Goal: Task Accomplishment & Management: Manage account settings

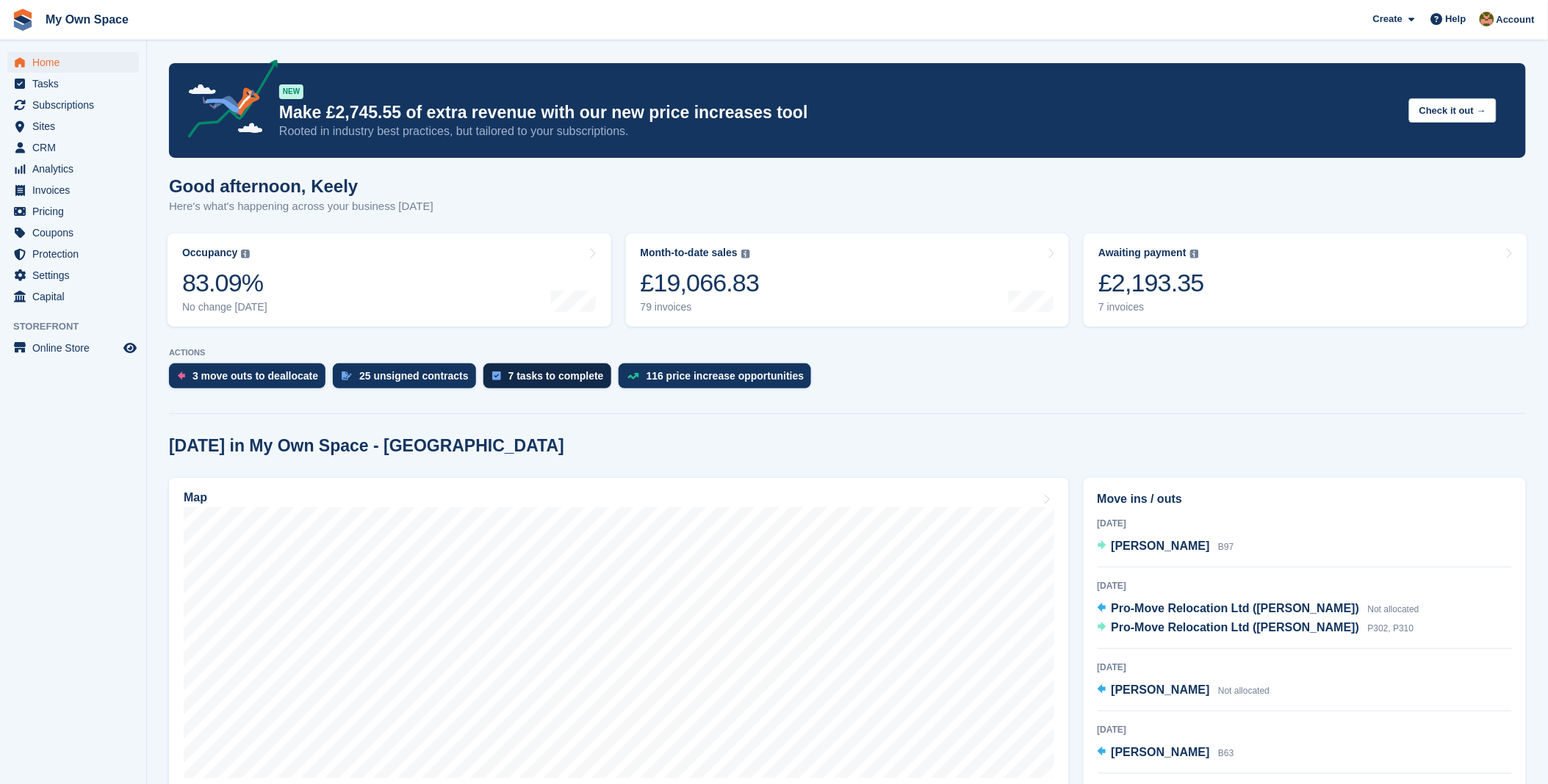
click at [508, 380] on div "7 tasks to complete" at bounding box center [556, 376] width 96 height 12
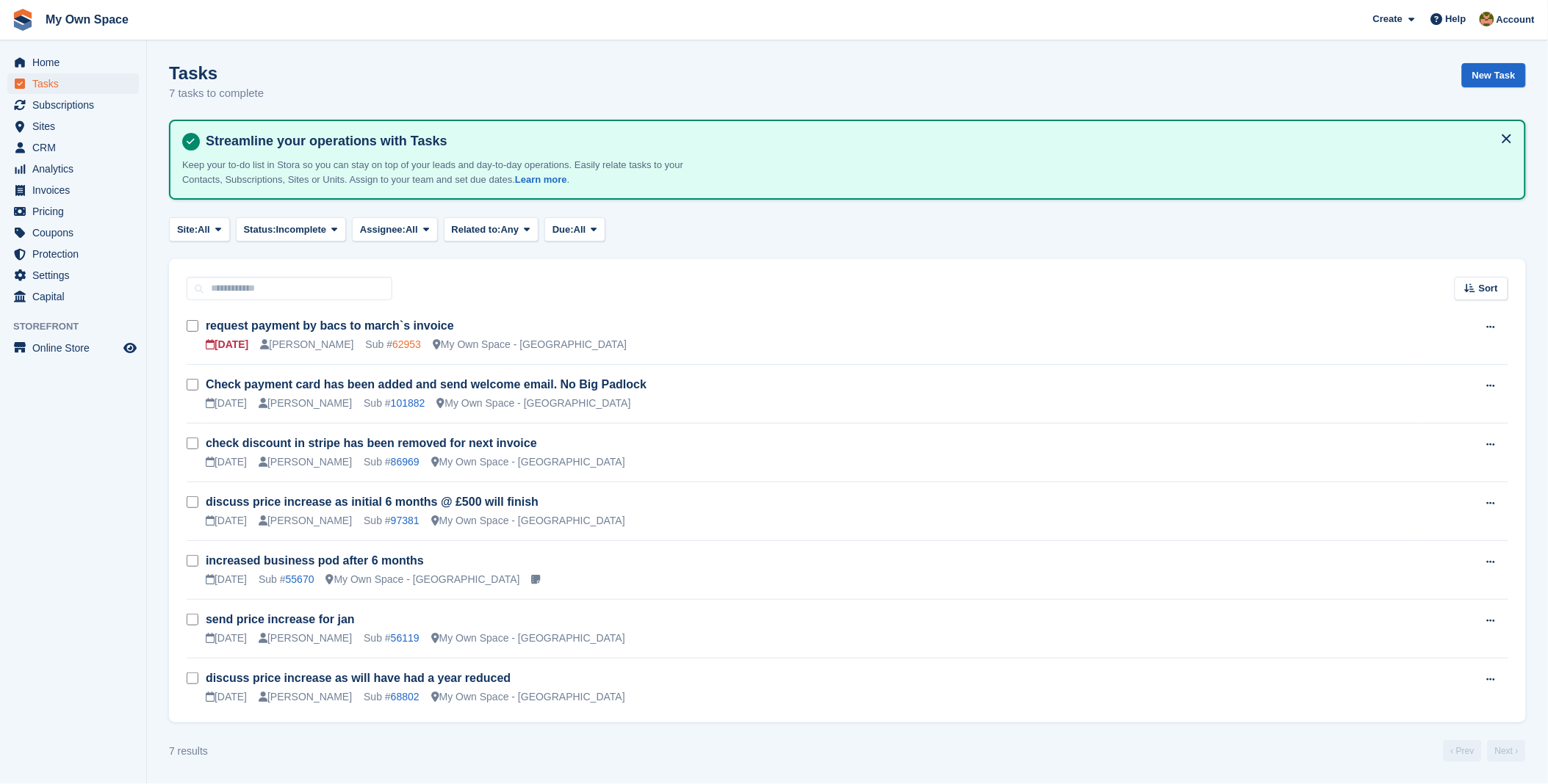
click at [392, 345] on link "62953" at bounding box center [406, 344] width 29 height 12
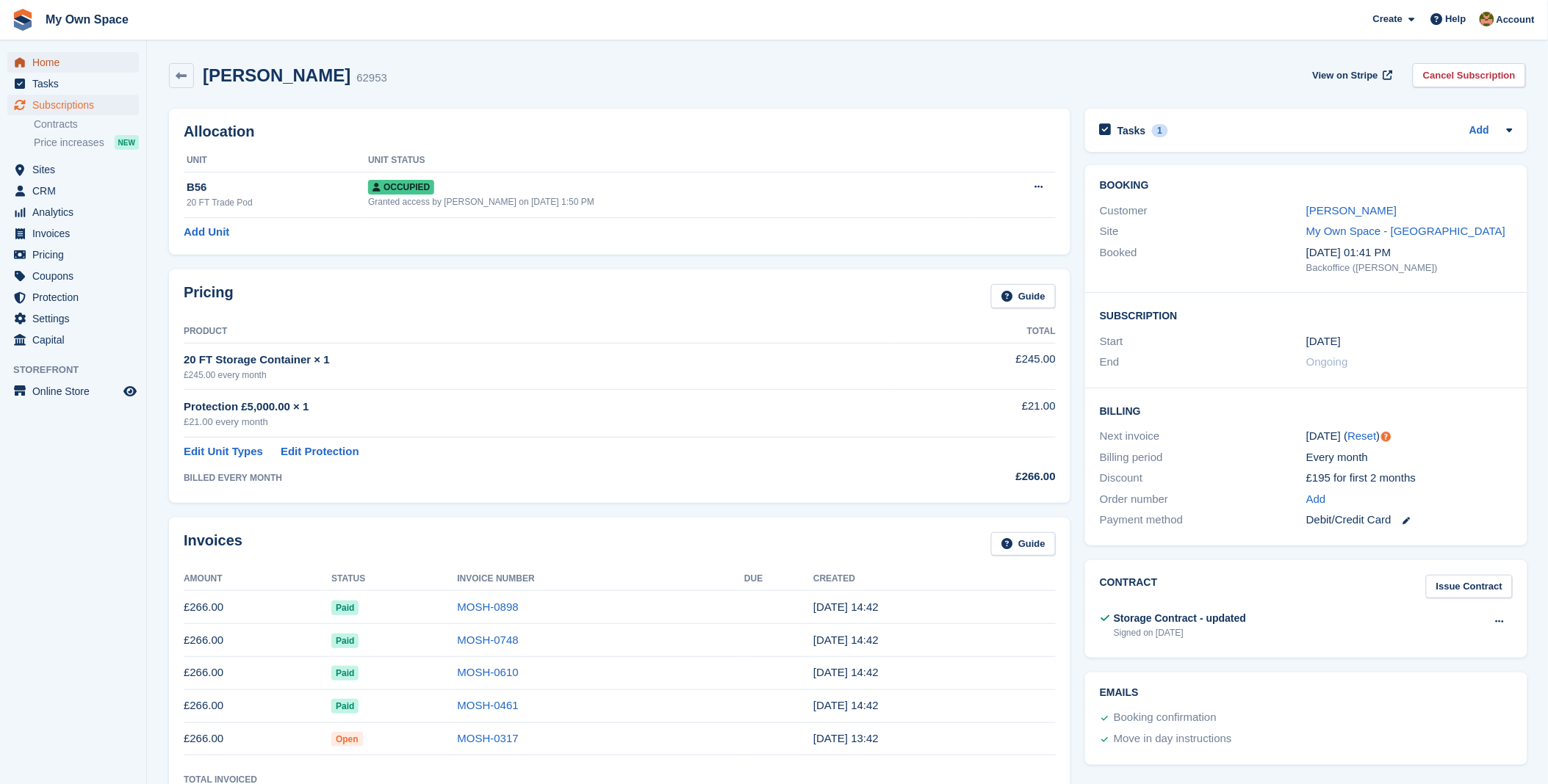
click at [70, 68] on span "Home" at bounding box center [76, 63] width 88 height 21
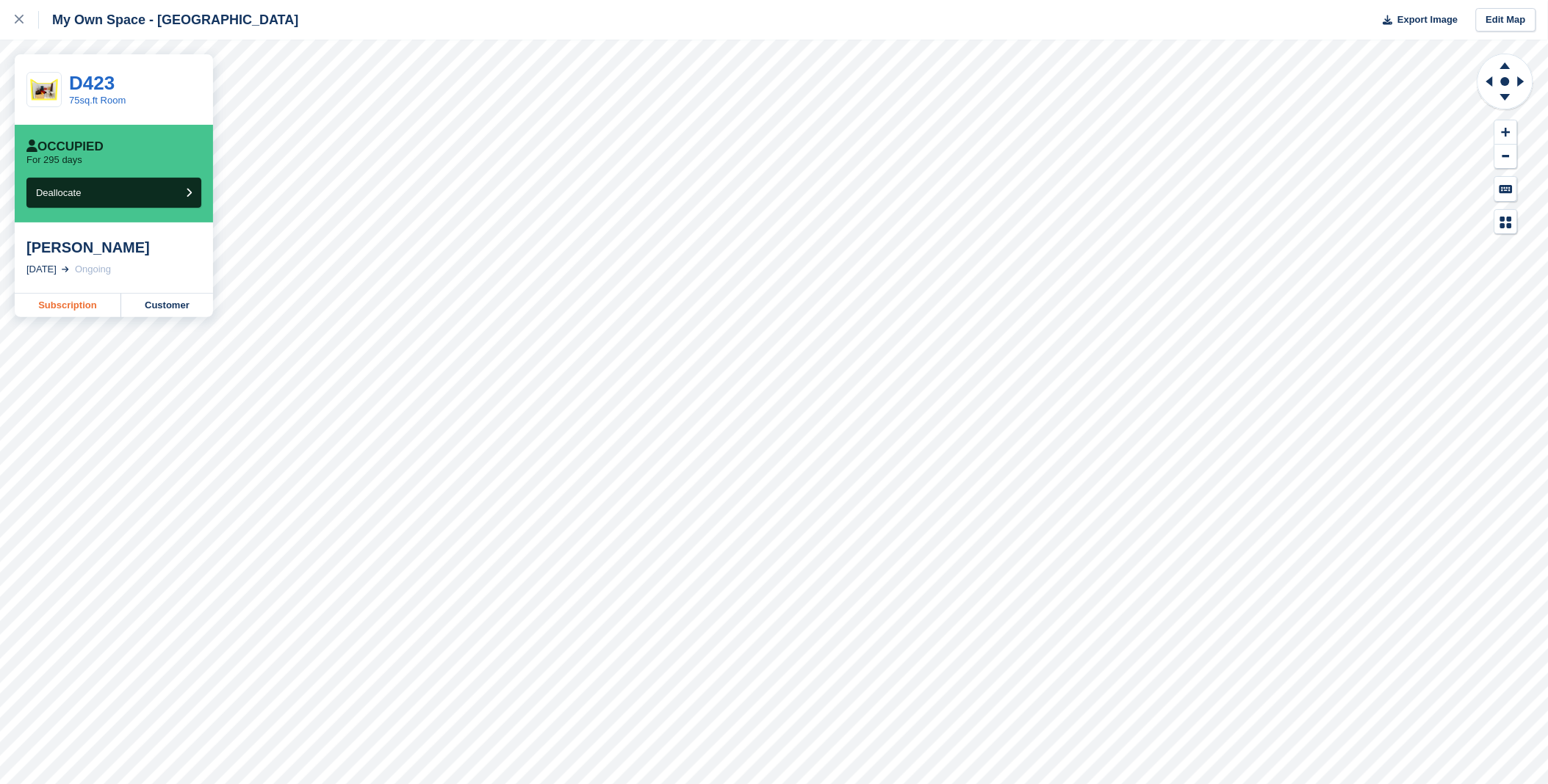
click at [68, 309] on link "Subscription" at bounding box center [68, 306] width 107 height 23
click at [60, 303] on link "Subscription" at bounding box center [68, 306] width 107 height 23
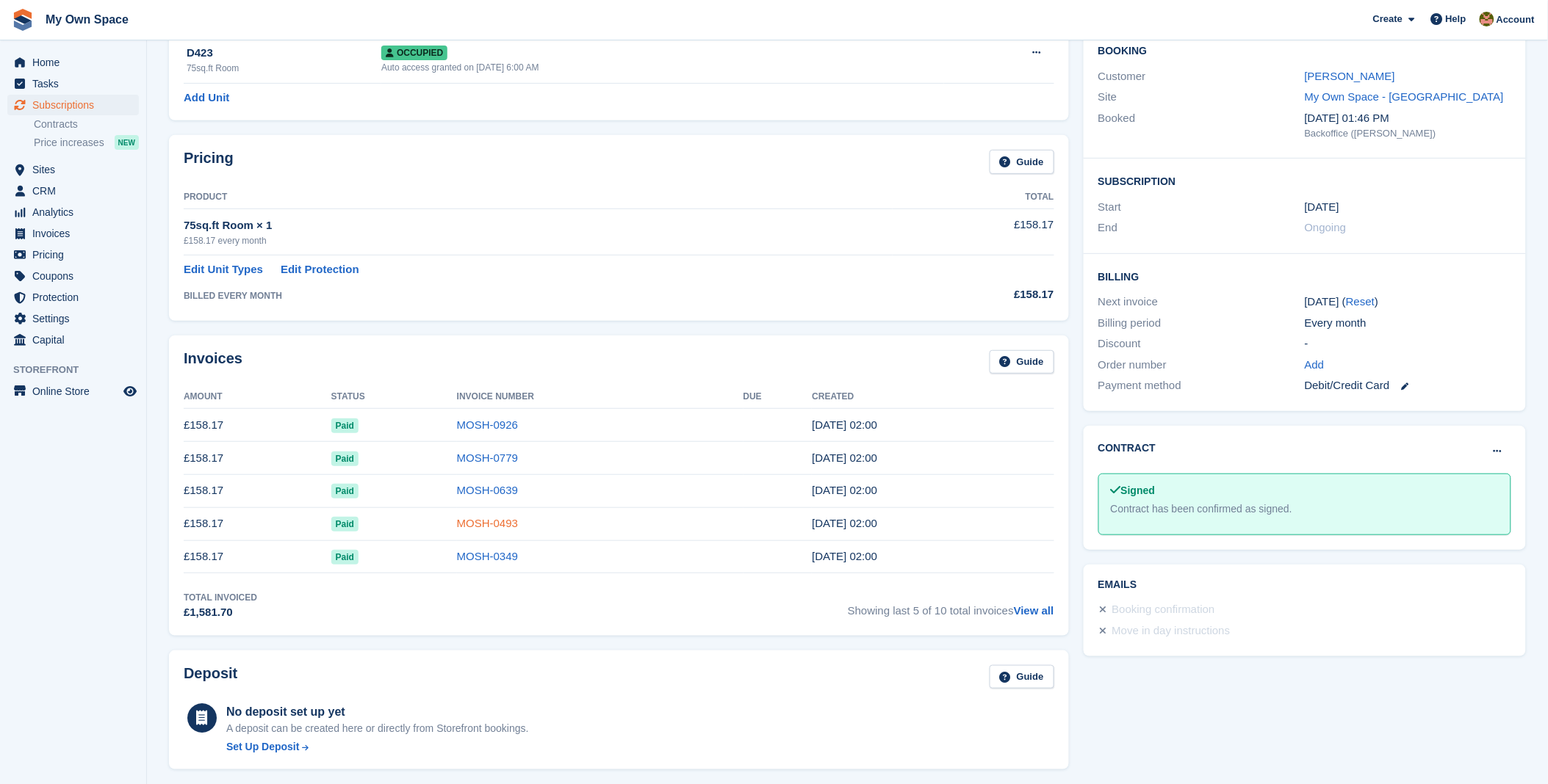
scroll to position [163, 0]
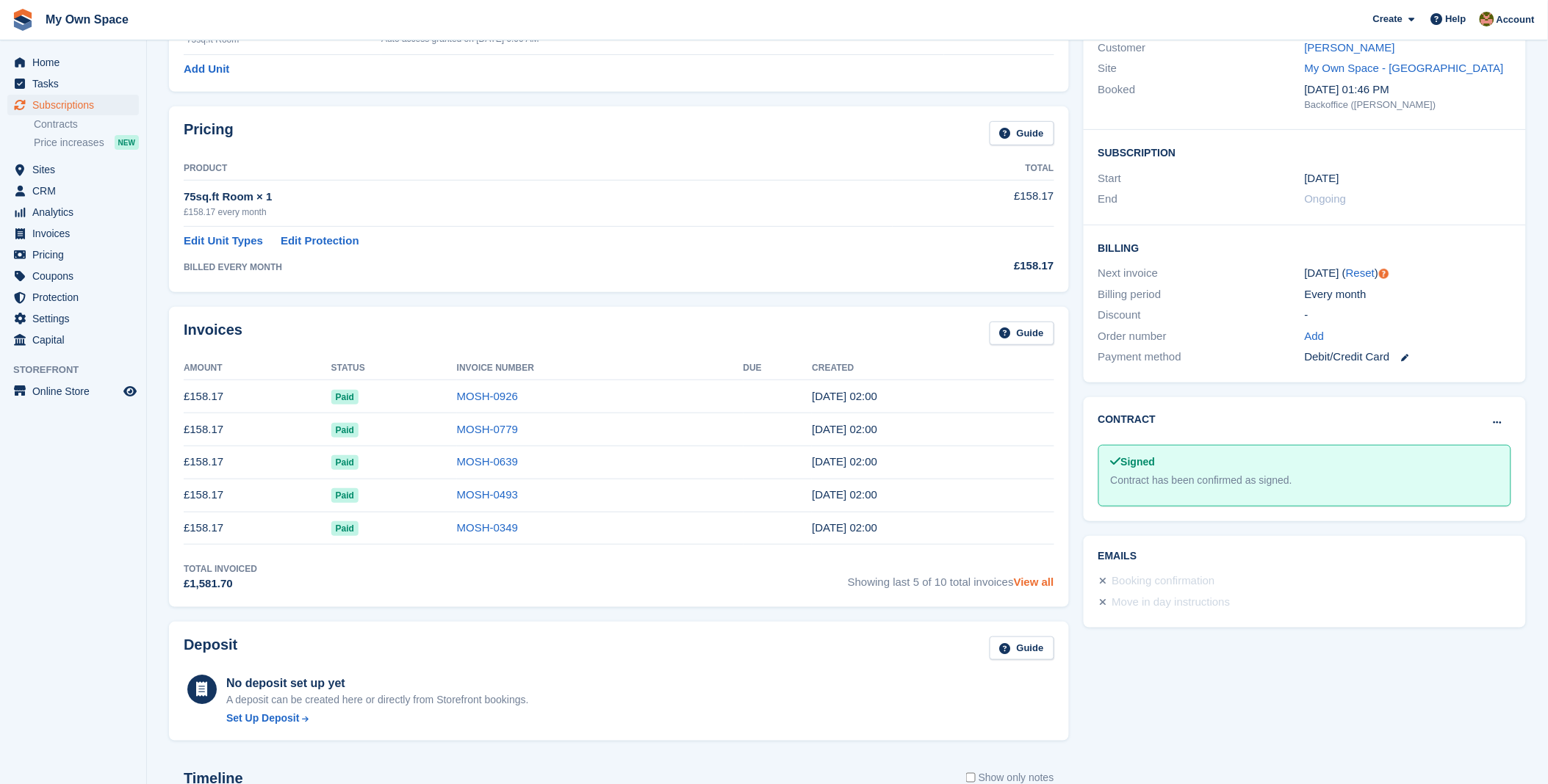
click at [1037, 585] on link "View all" at bounding box center [1034, 582] width 40 height 12
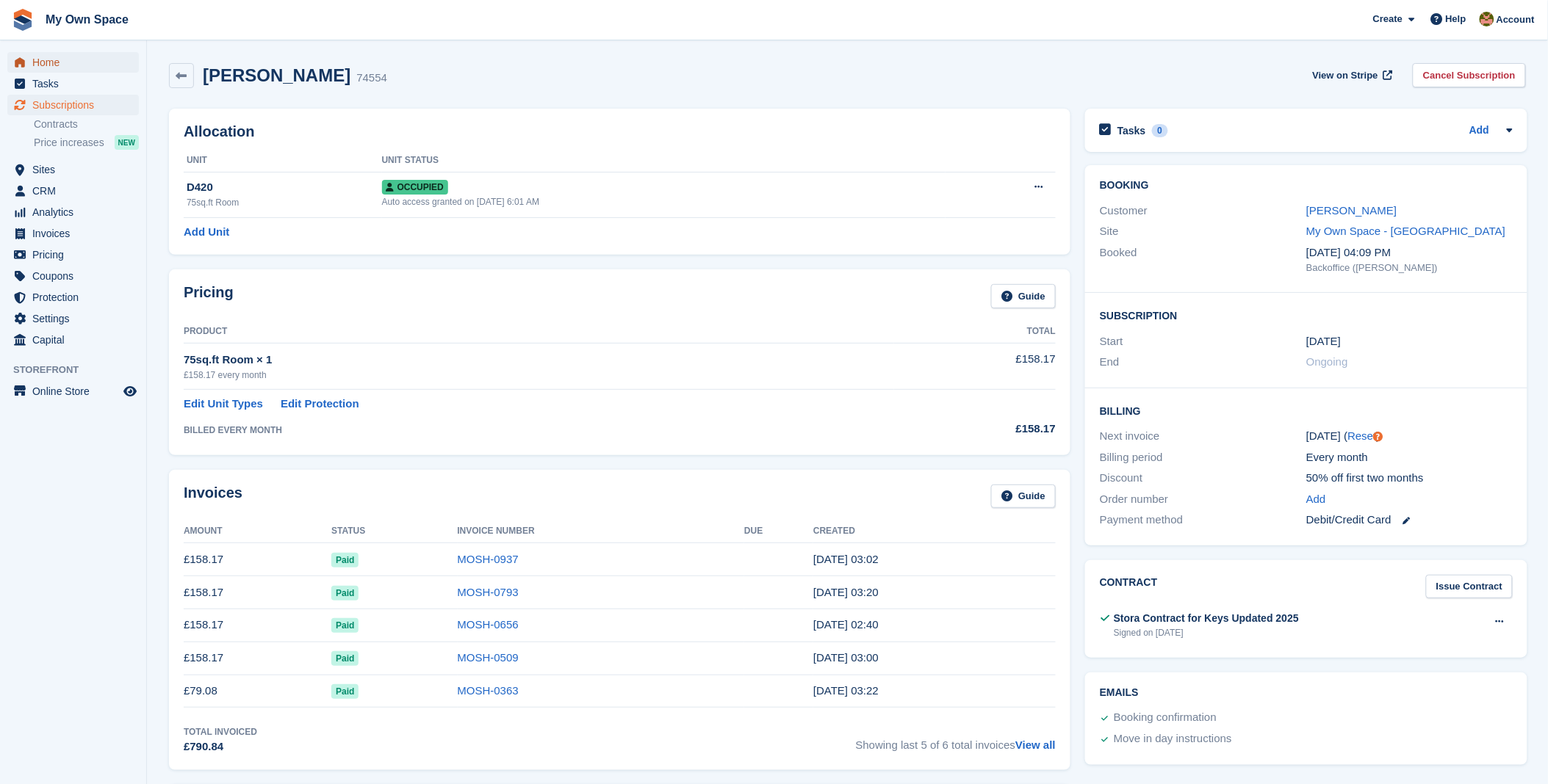
click at [65, 59] on span "Home" at bounding box center [76, 63] width 88 height 21
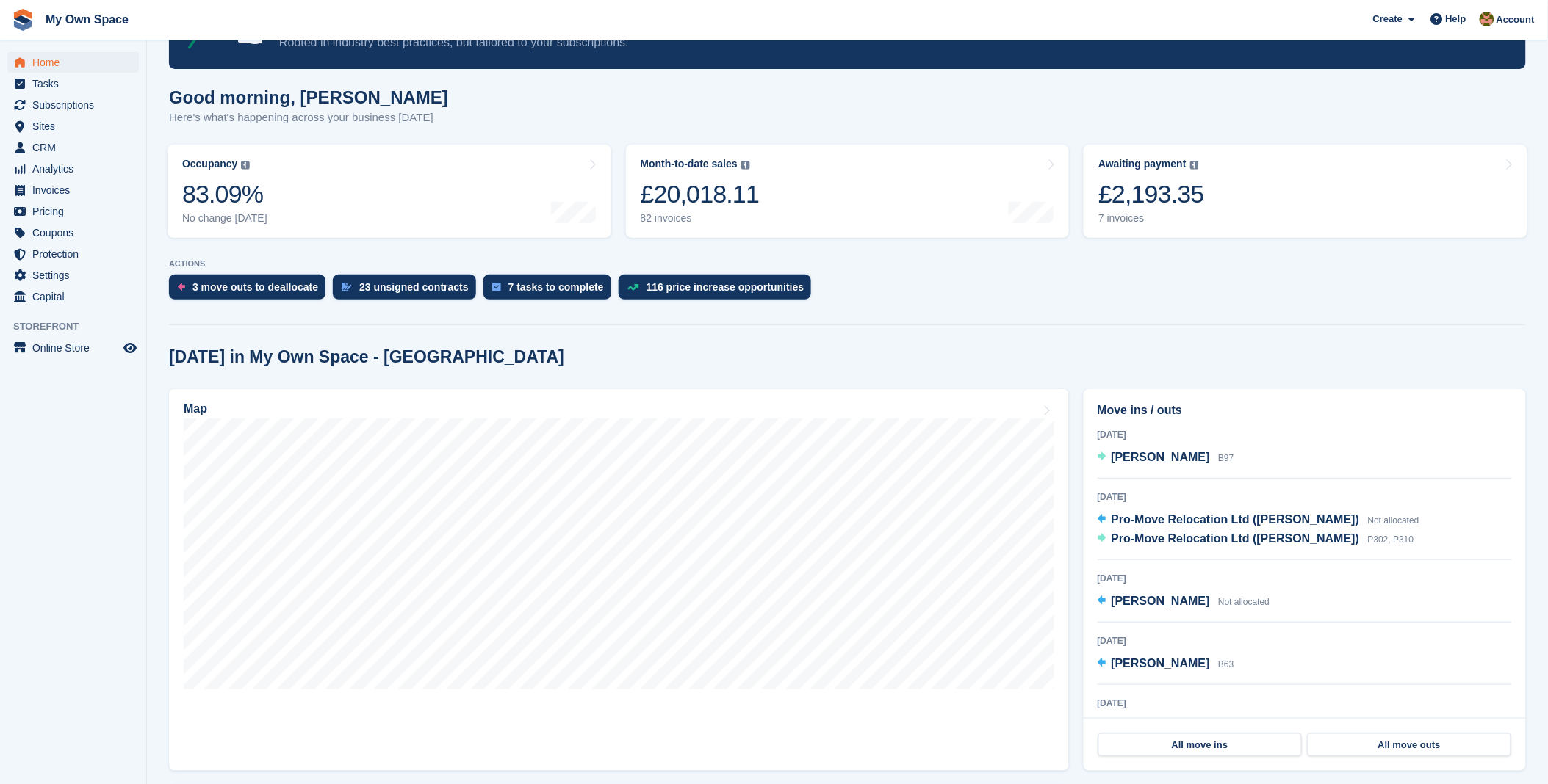
scroll to position [82, 0]
